Goal: Task Accomplishment & Management: Manage account settings

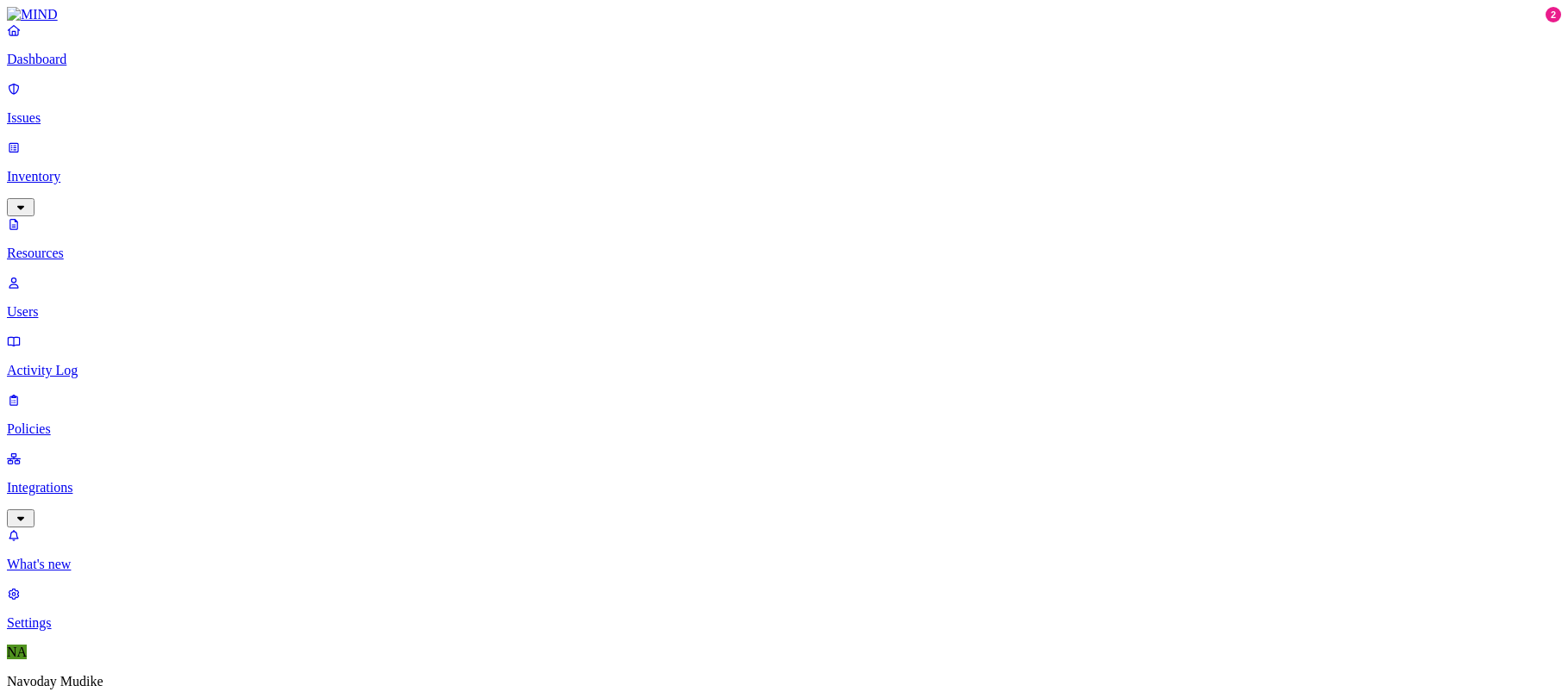
scroll to position [39, 0]
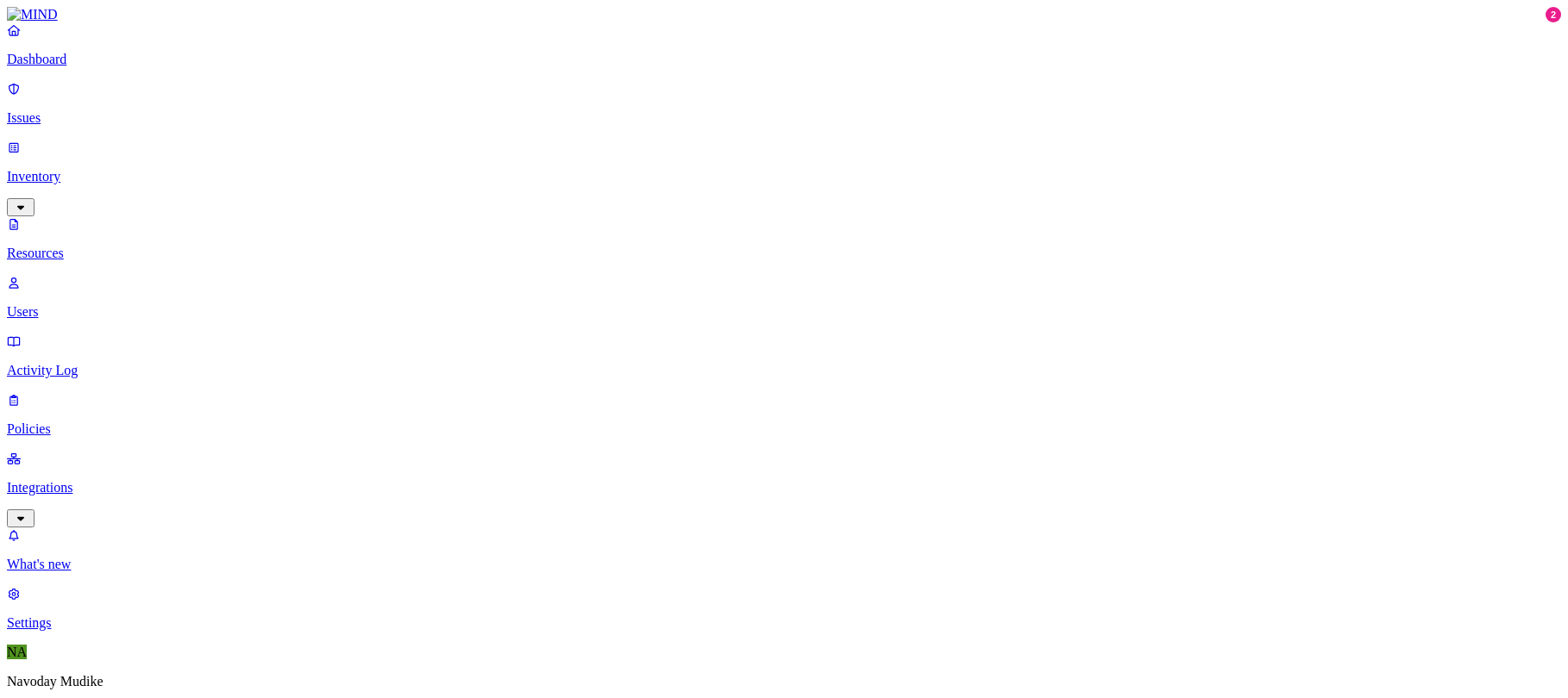
click at [112, 114] on p "Issues" at bounding box center [784, 118] width 1554 height 16
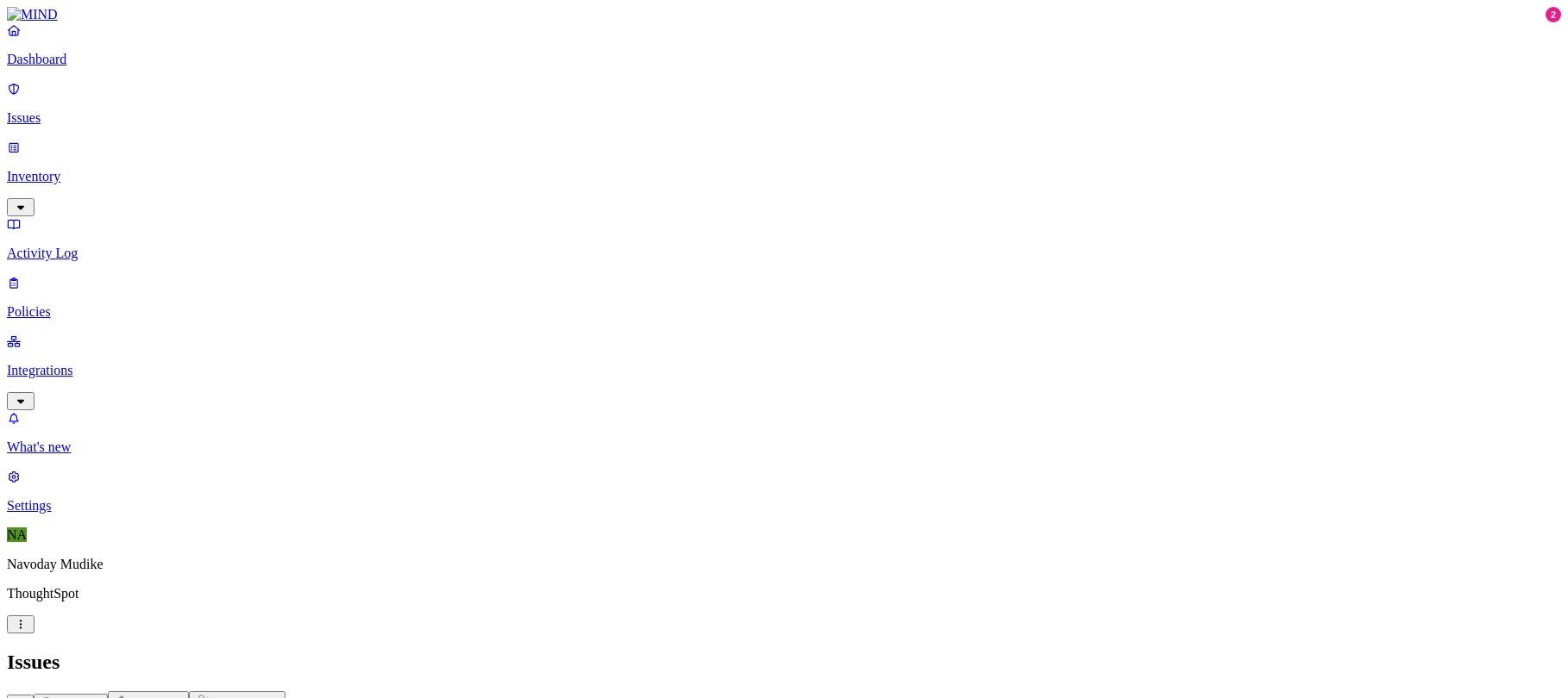
click at [929, 691] on div "All Exposure Exfiltration Insider threat" at bounding box center [784, 701] width 1554 height 22
click at [101, 697] on span "Exposure" at bounding box center [76, 703] width 48 height 13
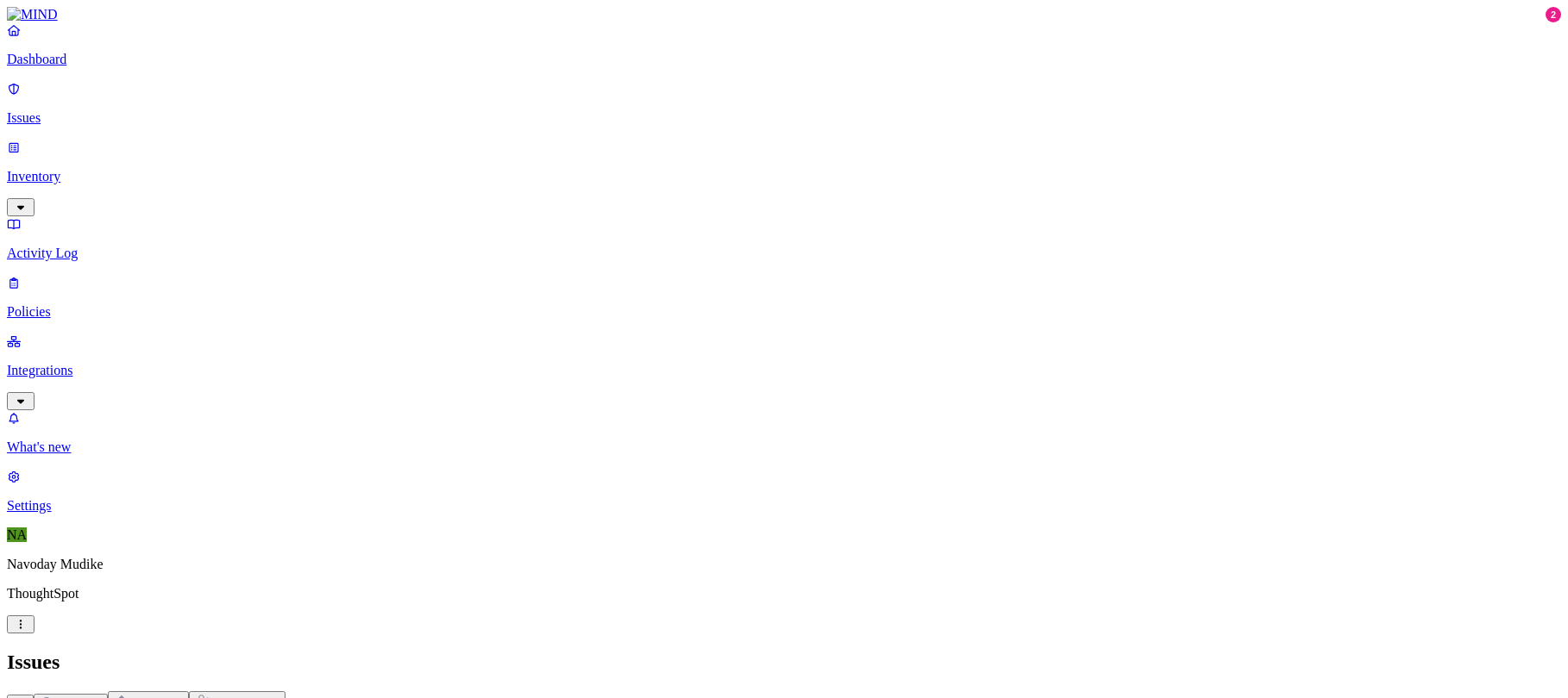
click at [952, 691] on div "All Exposure Exfiltration Insider threat" at bounding box center [784, 701] width 1554 height 22
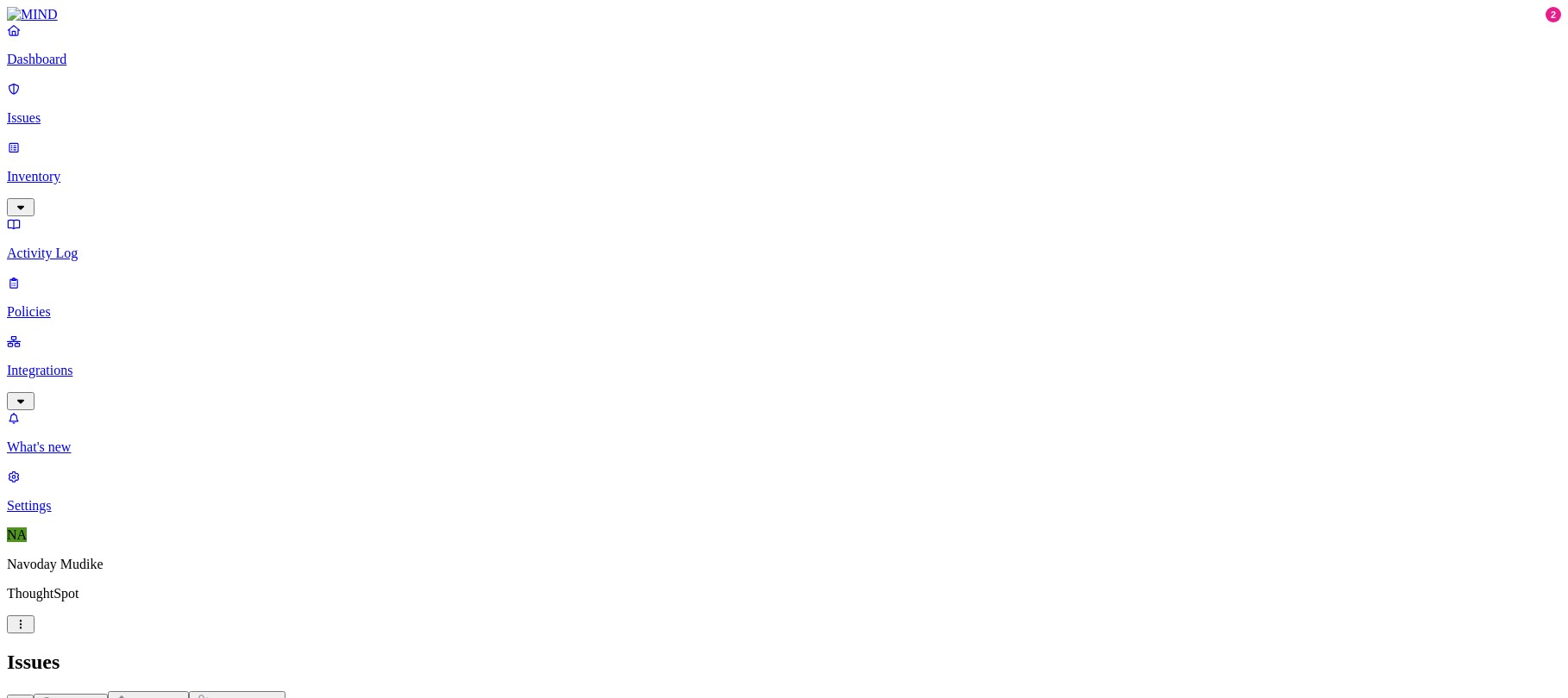
scroll to position [0, 0]
click at [1379, 691] on div "All Exposure Exfiltration Insider threat" at bounding box center [784, 701] width 1554 height 22
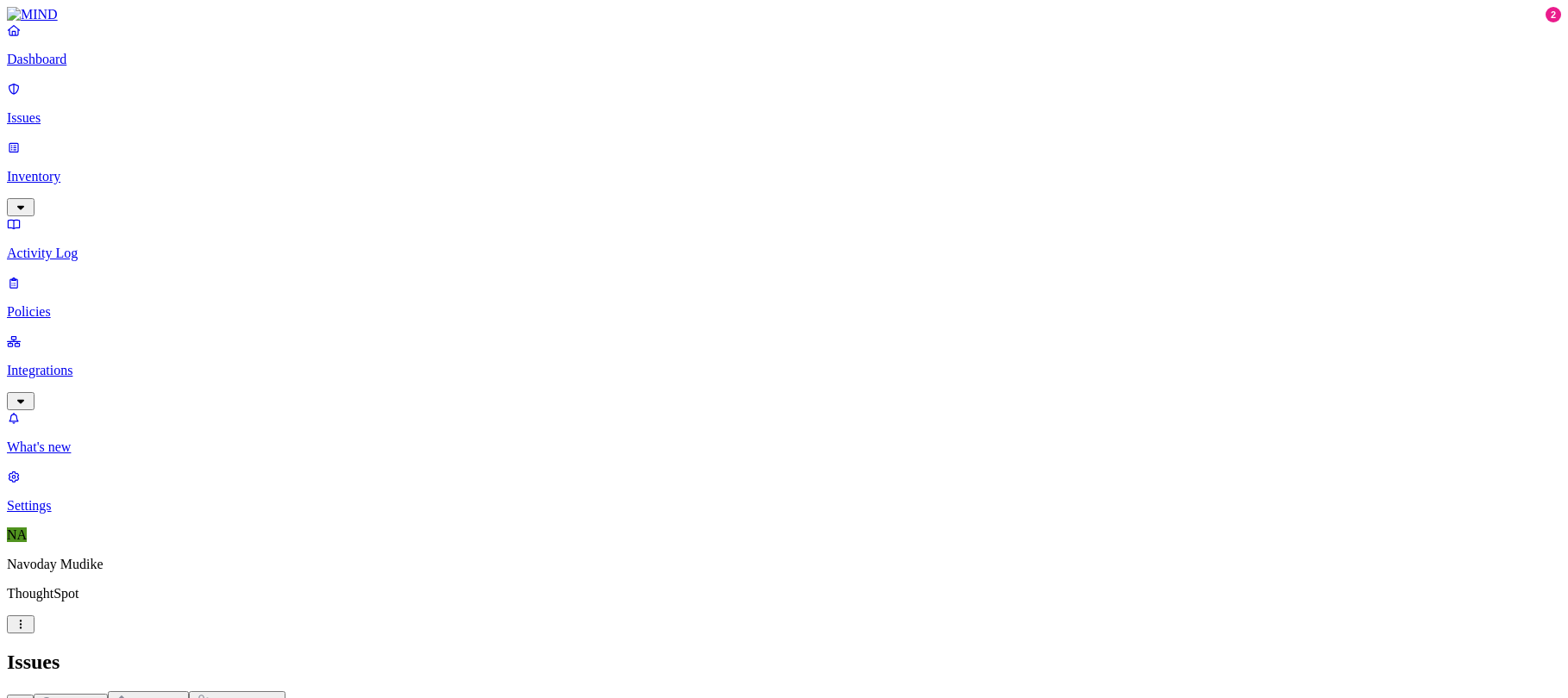
click at [1379, 691] on div "All Exposure Exfiltration Insider threat" at bounding box center [784, 701] width 1554 height 22
click at [182, 697] on span "Exfiltration" at bounding box center [155, 703] width 53 height 13
